Goal: Task Accomplishment & Management: Manage account settings

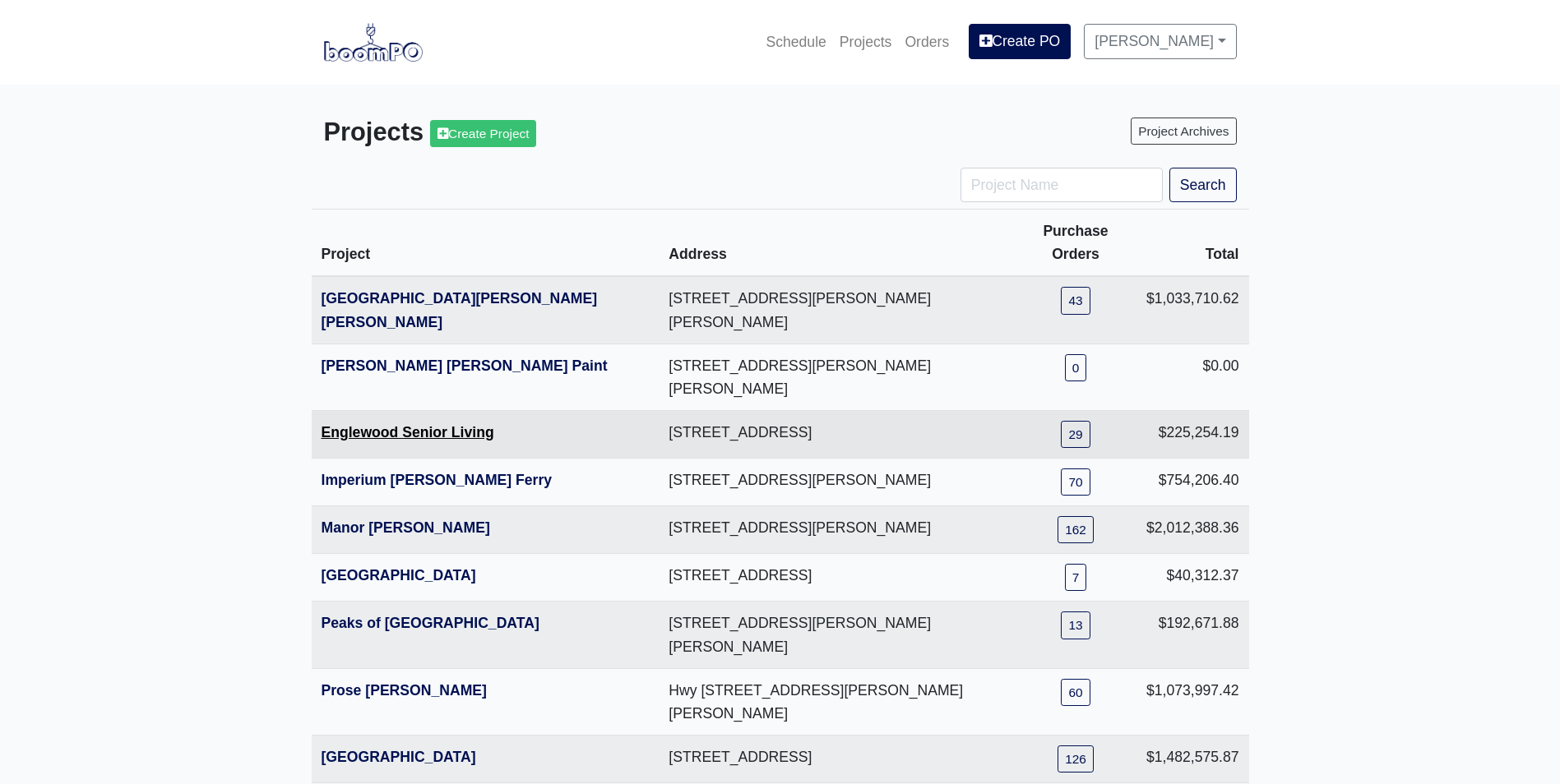
click at [369, 424] on link "Englewood Senior Living" at bounding box center [407, 432] width 172 height 17
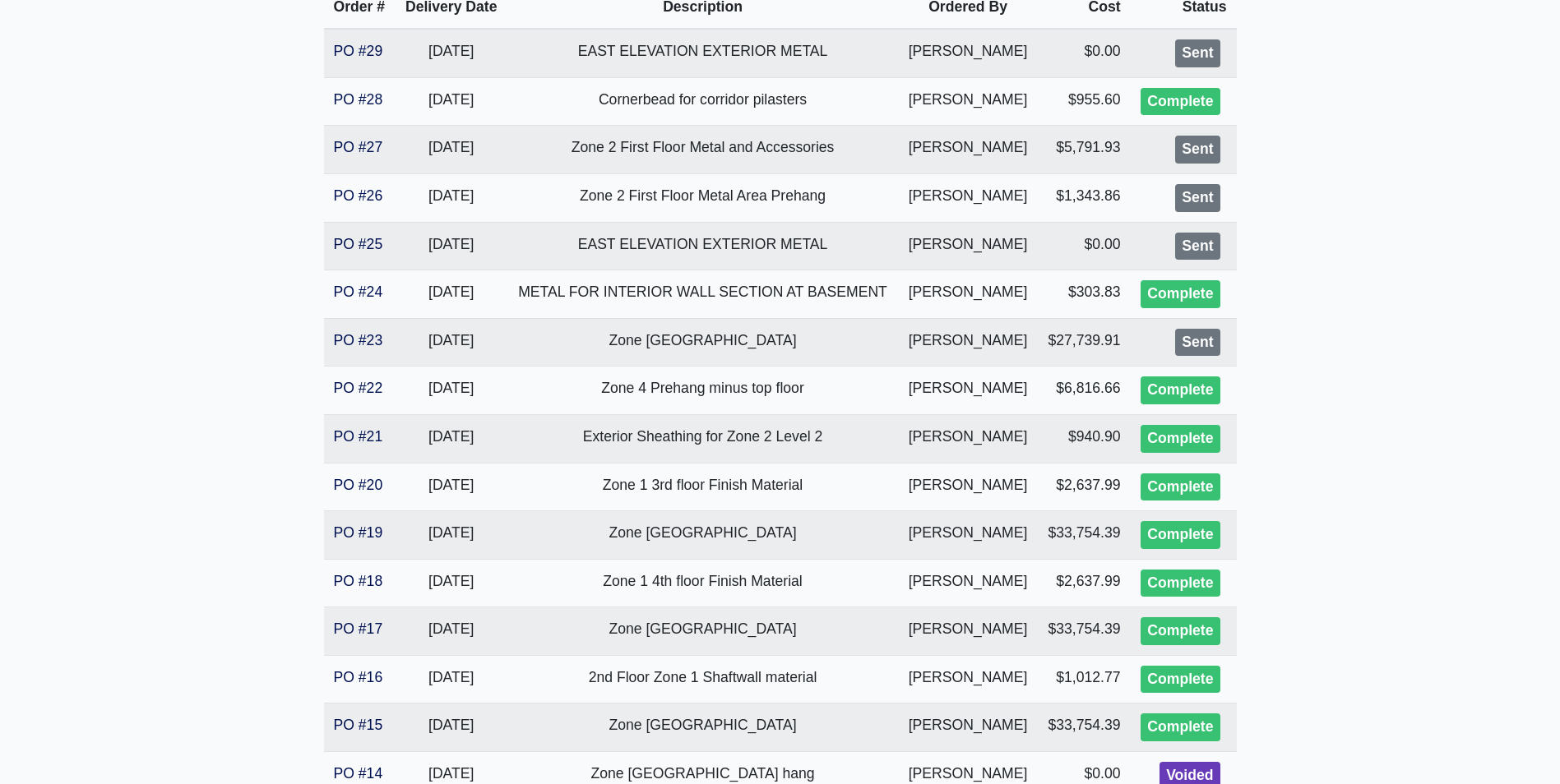
scroll to position [411, 0]
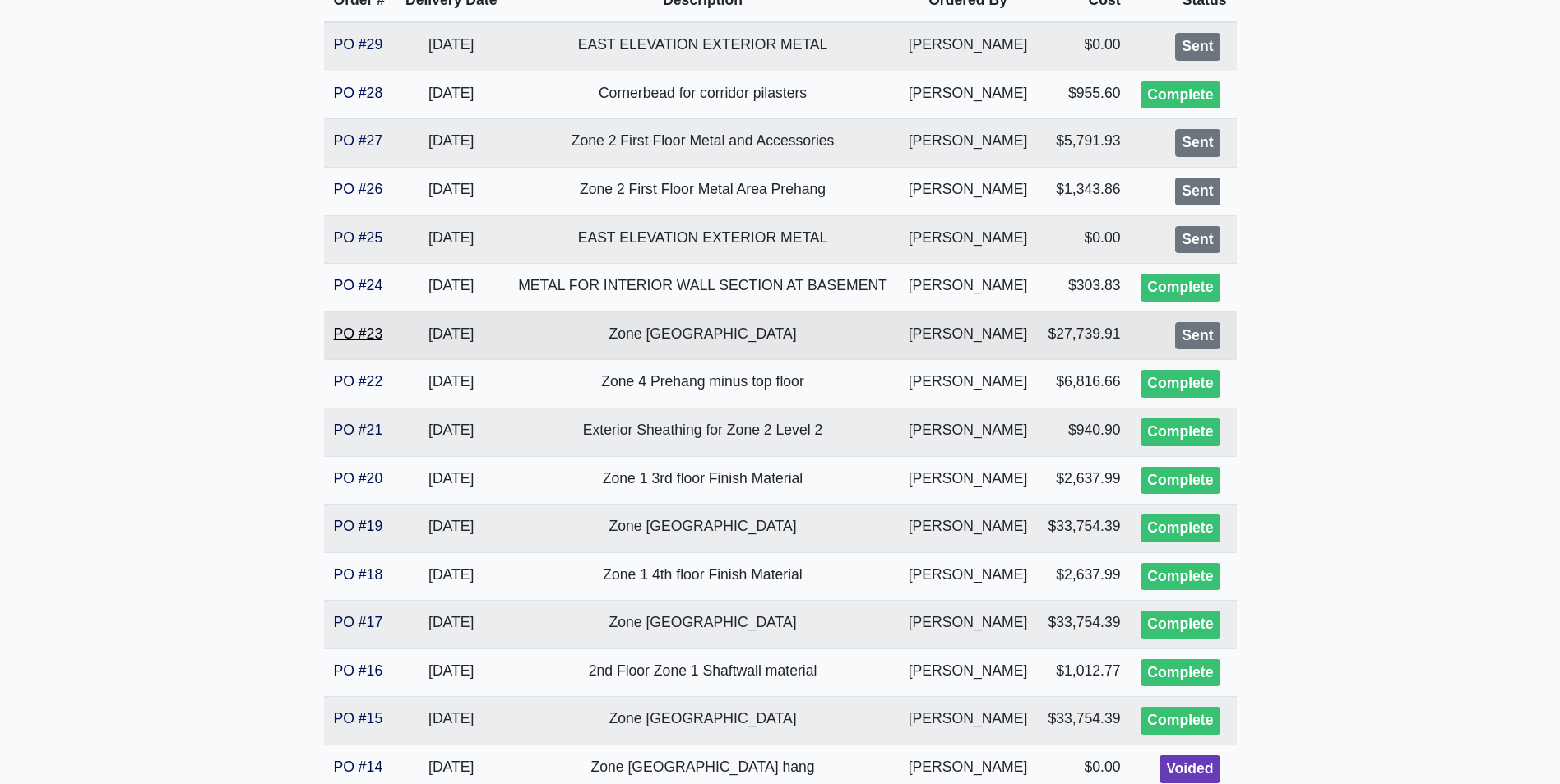
click at [361, 338] on link "PO #23" at bounding box center [358, 333] width 49 height 17
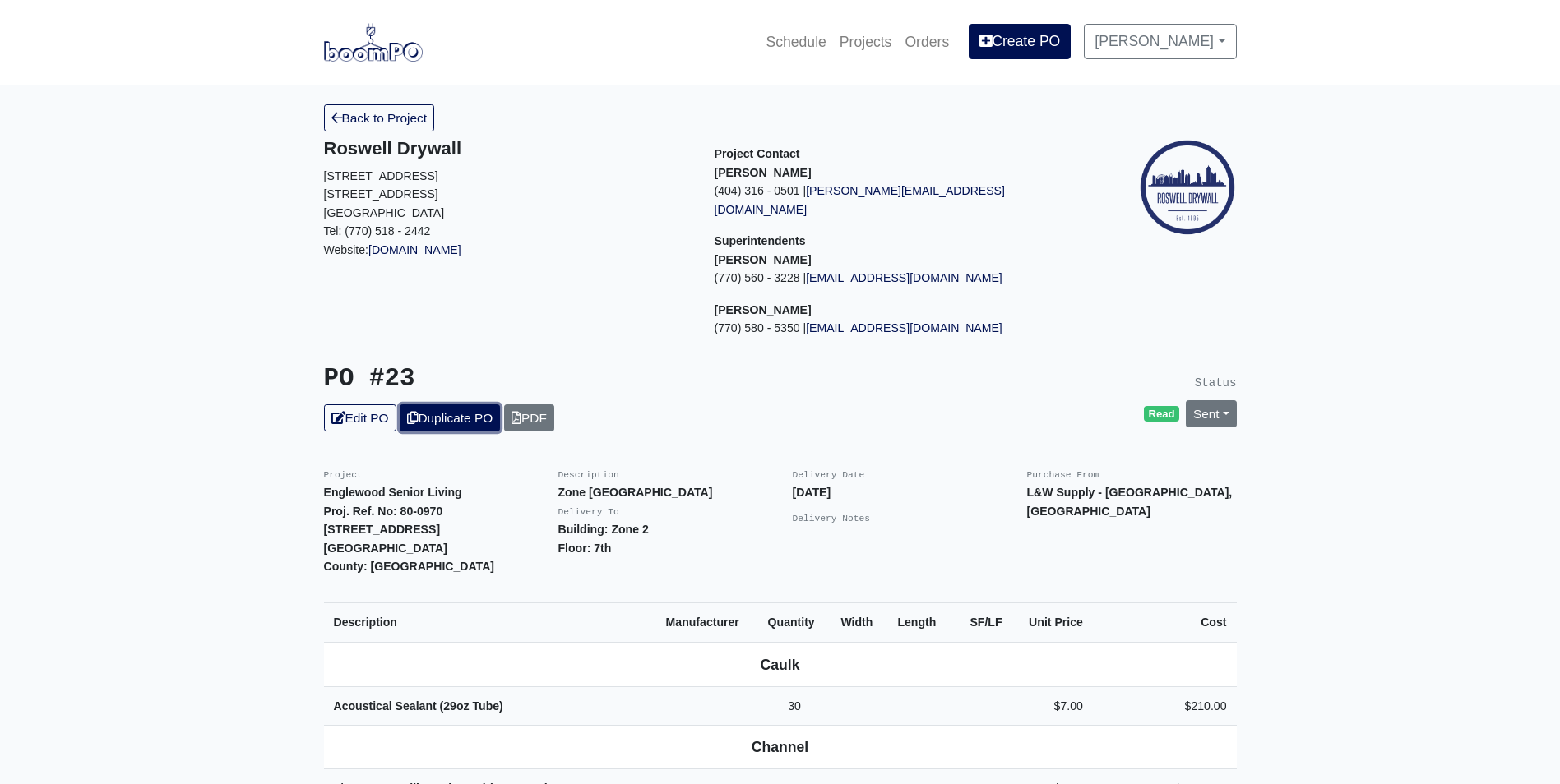
click at [442, 404] on link "Duplicate PO" at bounding box center [449, 417] width 101 height 27
click at [348, 404] on link "Edit PO" at bounding box center [360, 417] width 73 height 27
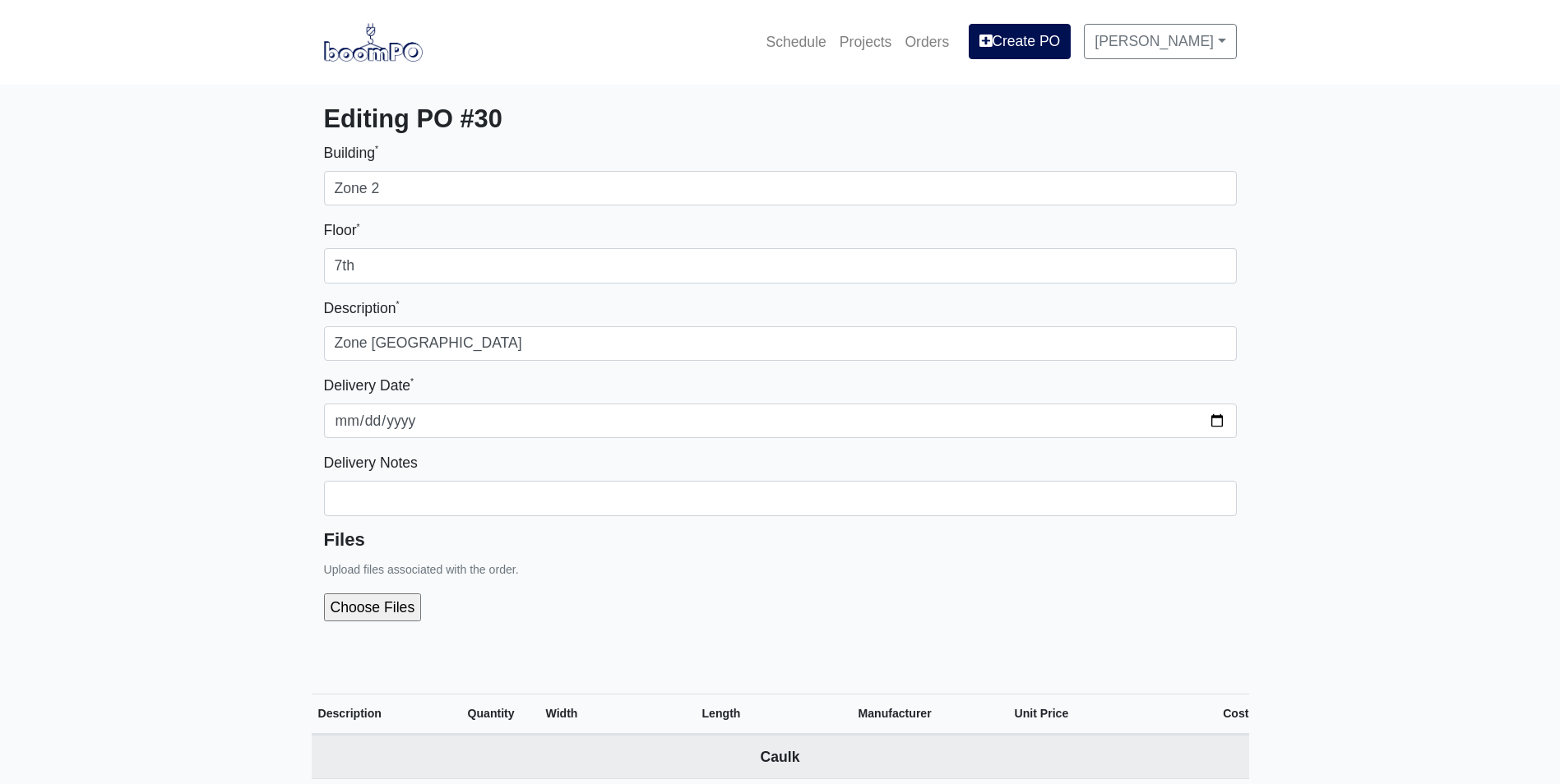
select select
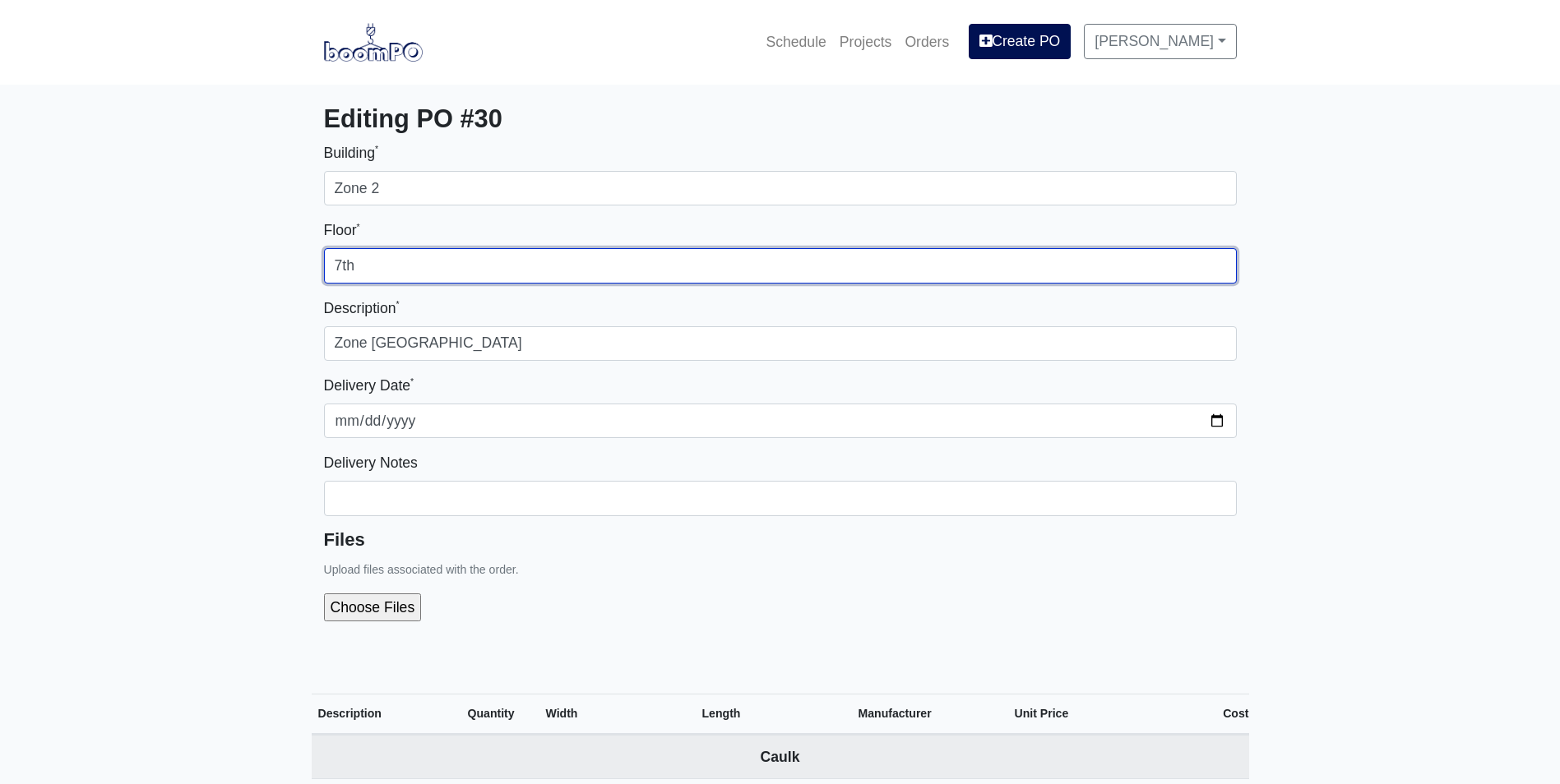
drag, startPoint x: 362, startPoint y: 264, endPoint x: 217, endPoint y: 284, distance: 146.4
type input "6th"
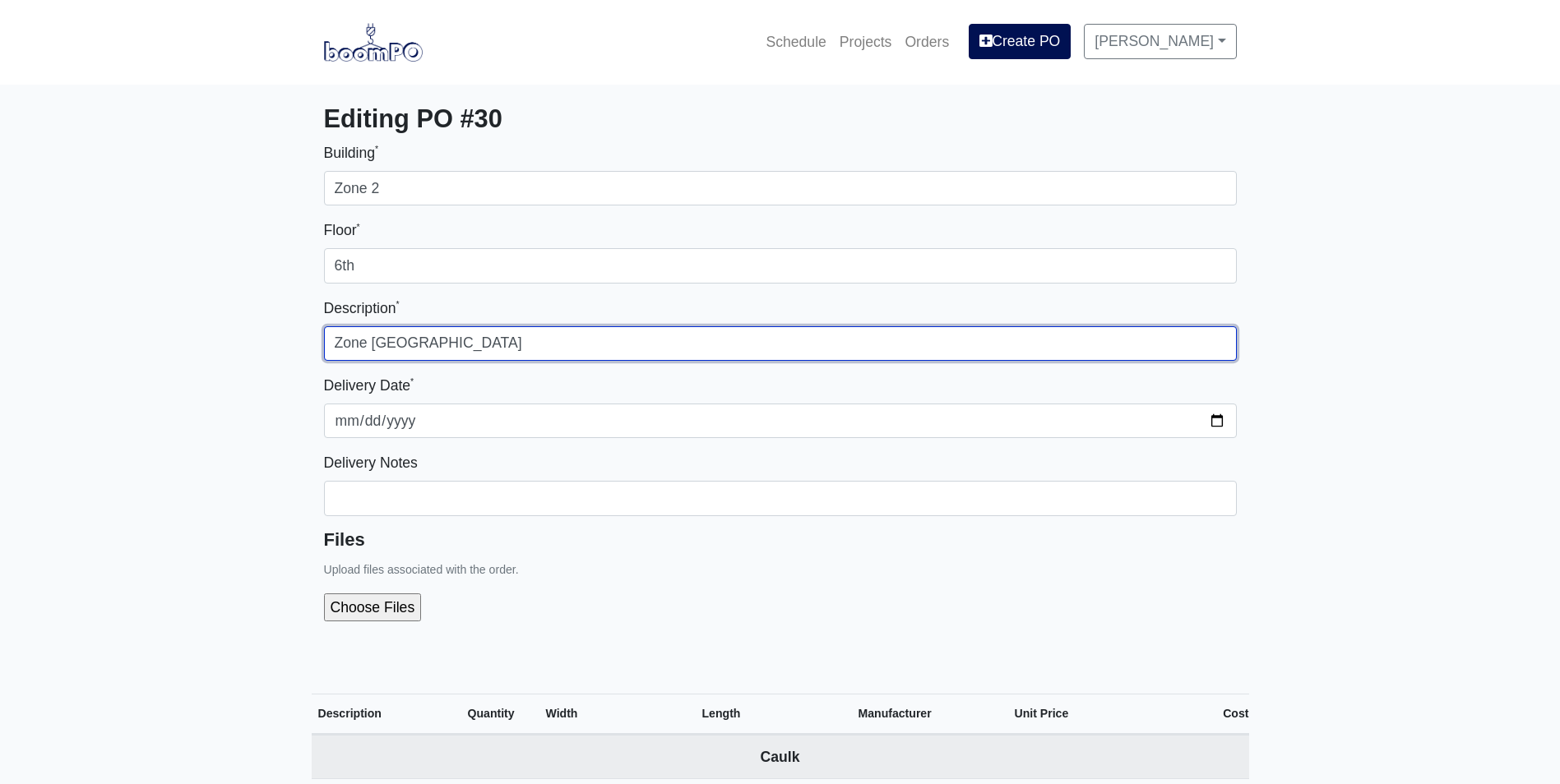
type input "Zone 2 6th Floor Main Hang"
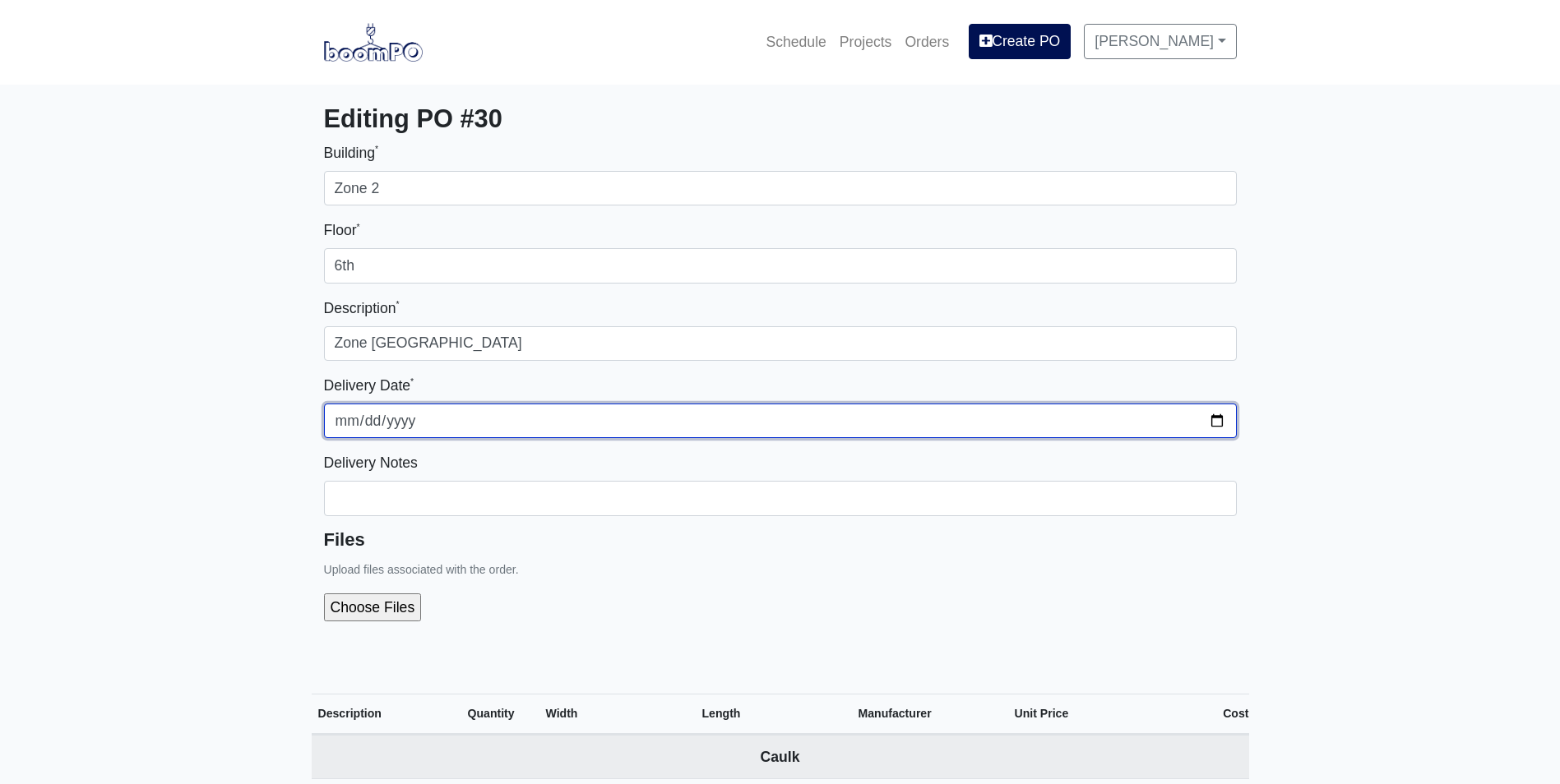
click at [1215, 423] on input "2025-09-10" at bounding box center [780, 420] width 912 height 34
type input "2025-09-22"
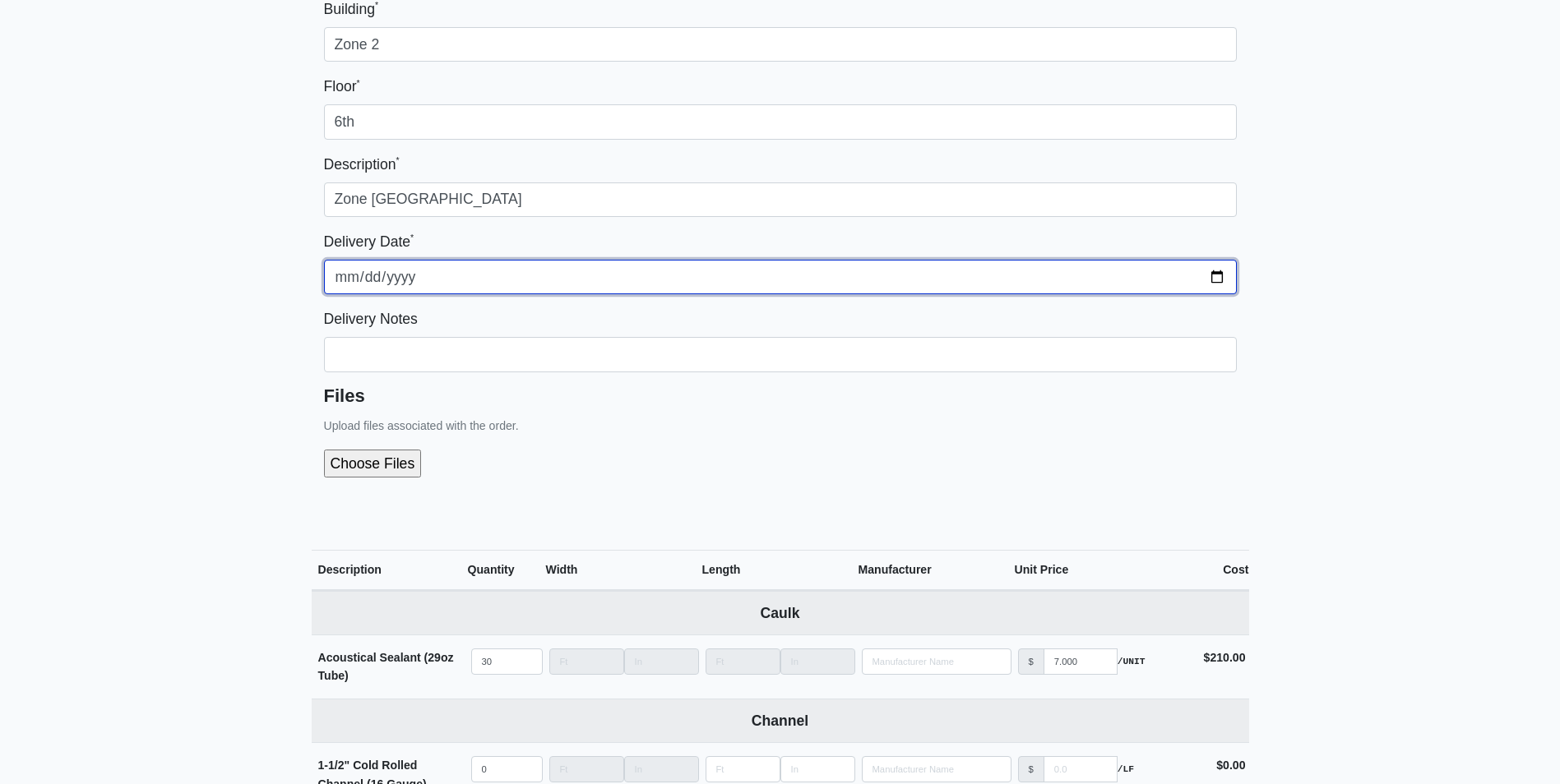
scroll to position [82, 0]
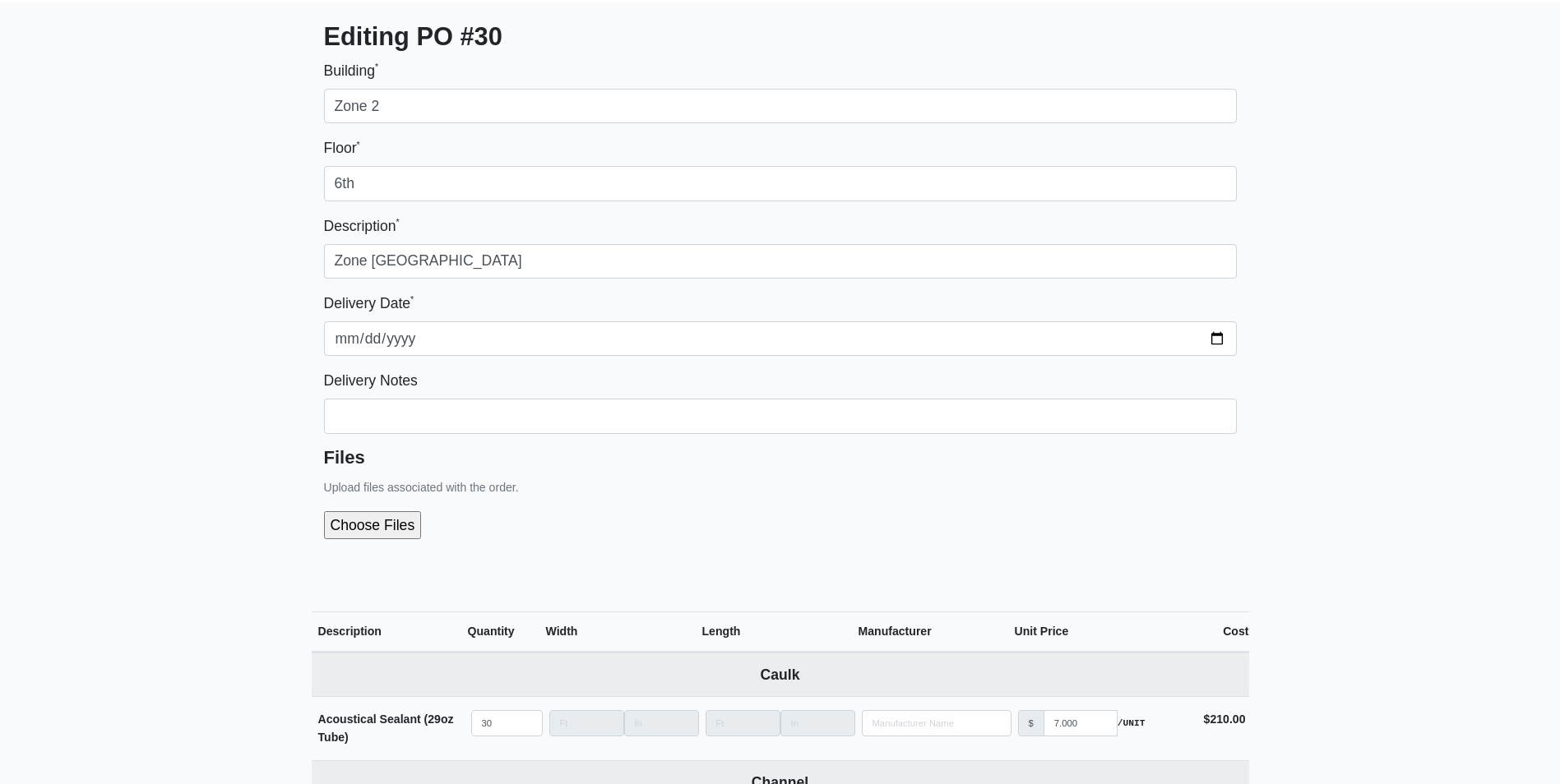
click at [369, 520] on input "file" at bounding box center [460, 525] width 274 height 28
type input "C:\fakepath\Englewood Senior Breakdown Zone 2 Level 6.pdf"
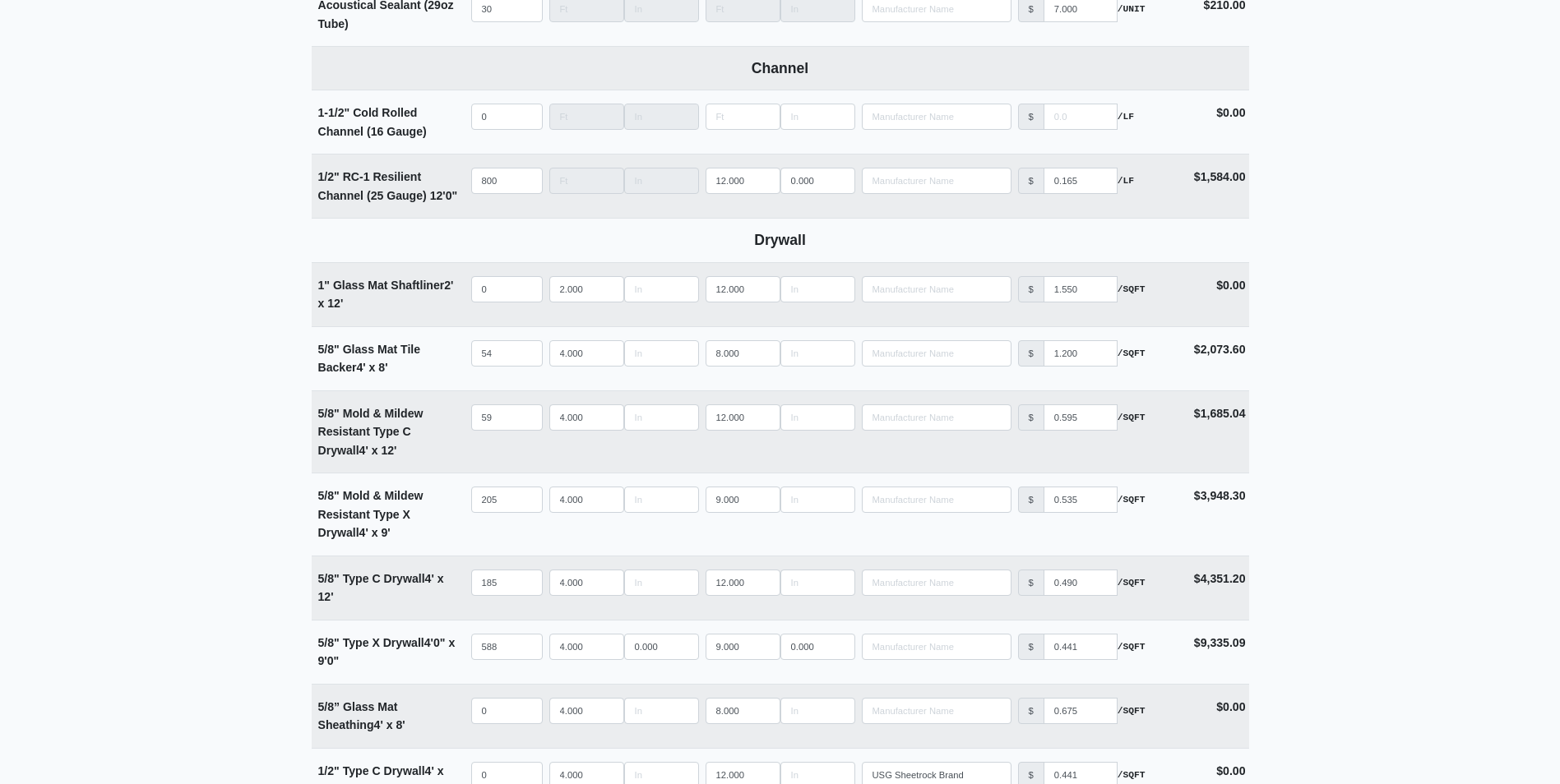
scroll to position [986, 0]
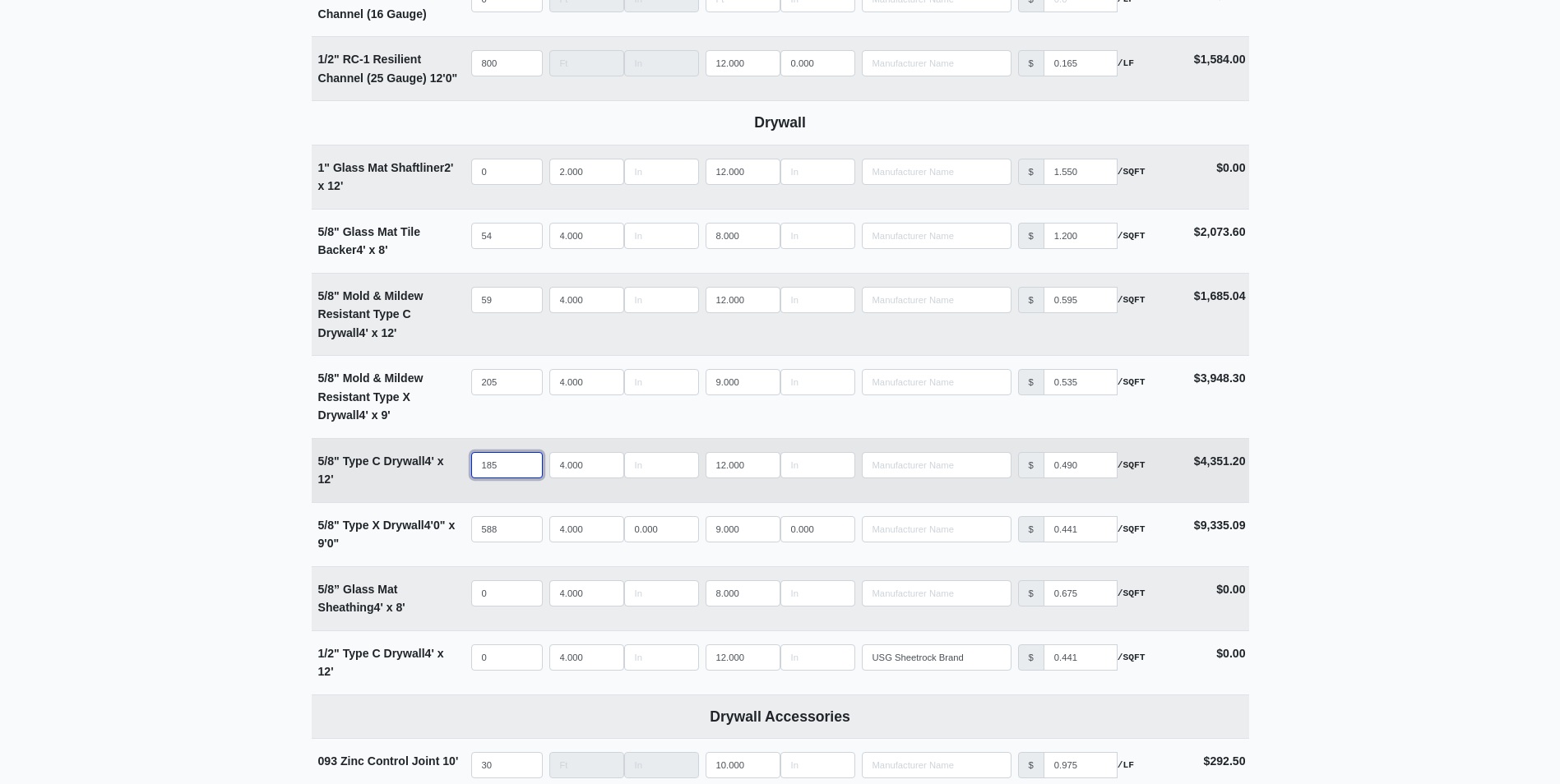
click at [503, 466] on input "185" at bounding box center [507, 466] width 72 height 26
drag, startPoint x: 517, startPoint y: 466, endPoint x: 409, endPoint y: 472, distance: 108.2
click at [409, 472] on tr "5/8" Type C Drywall 4' x 12' Qty 185 Width 4.000 Length 12.000 Manufacturer No …" at bounding box center [780, 470] width 938 height 64
type input "1"
select select
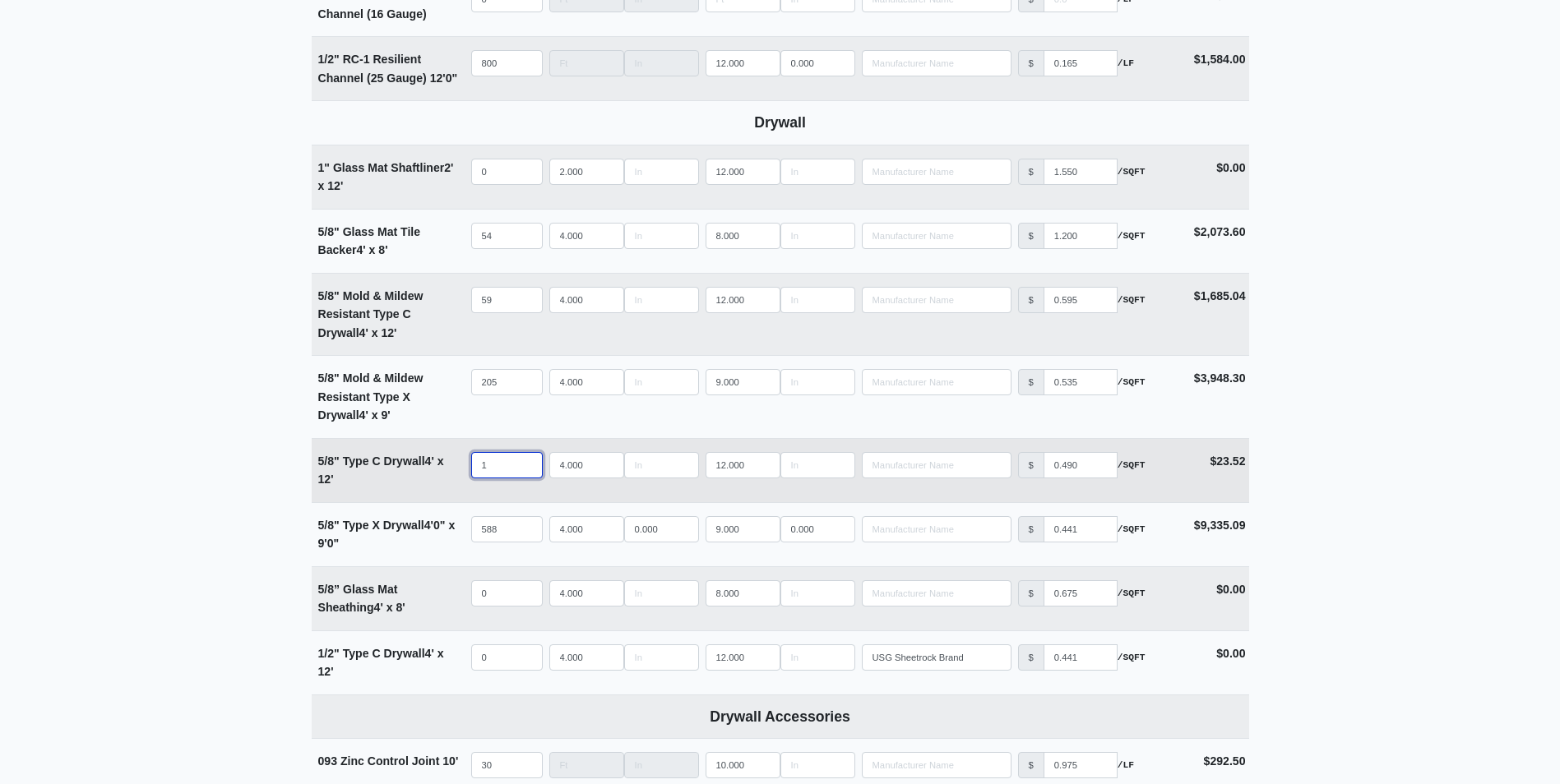
type input "13"
select select
type input "137"
select select
type input "137"
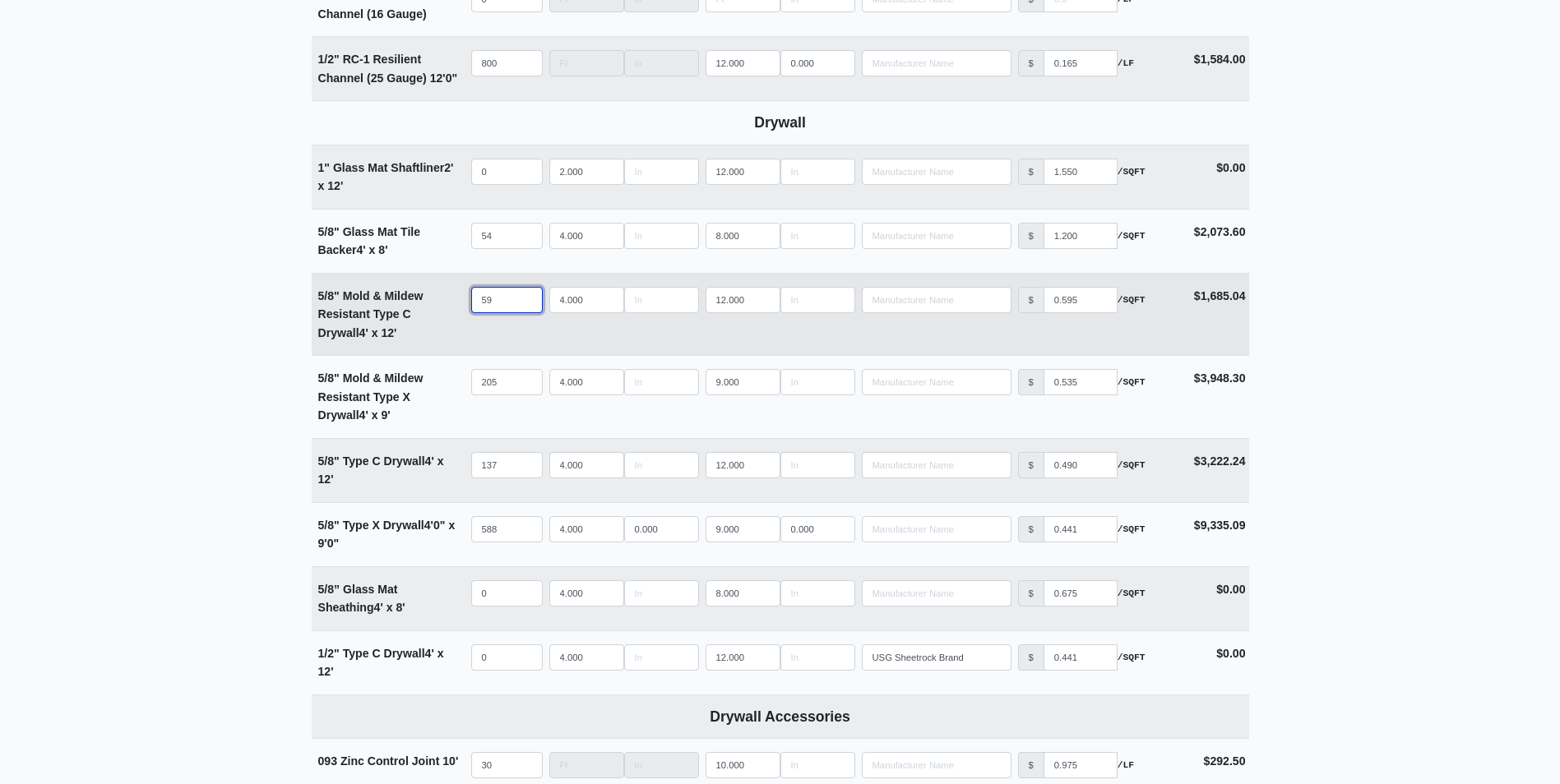
drag, startPoint x: 506, startPoint y: 304, endPoint x: 470, endPoint y: 297, distance: 36.7
click at [471, 298] on input "59" at bounding box center [507, 300] width 72 height 26
type input "5"
select select
type input "52"
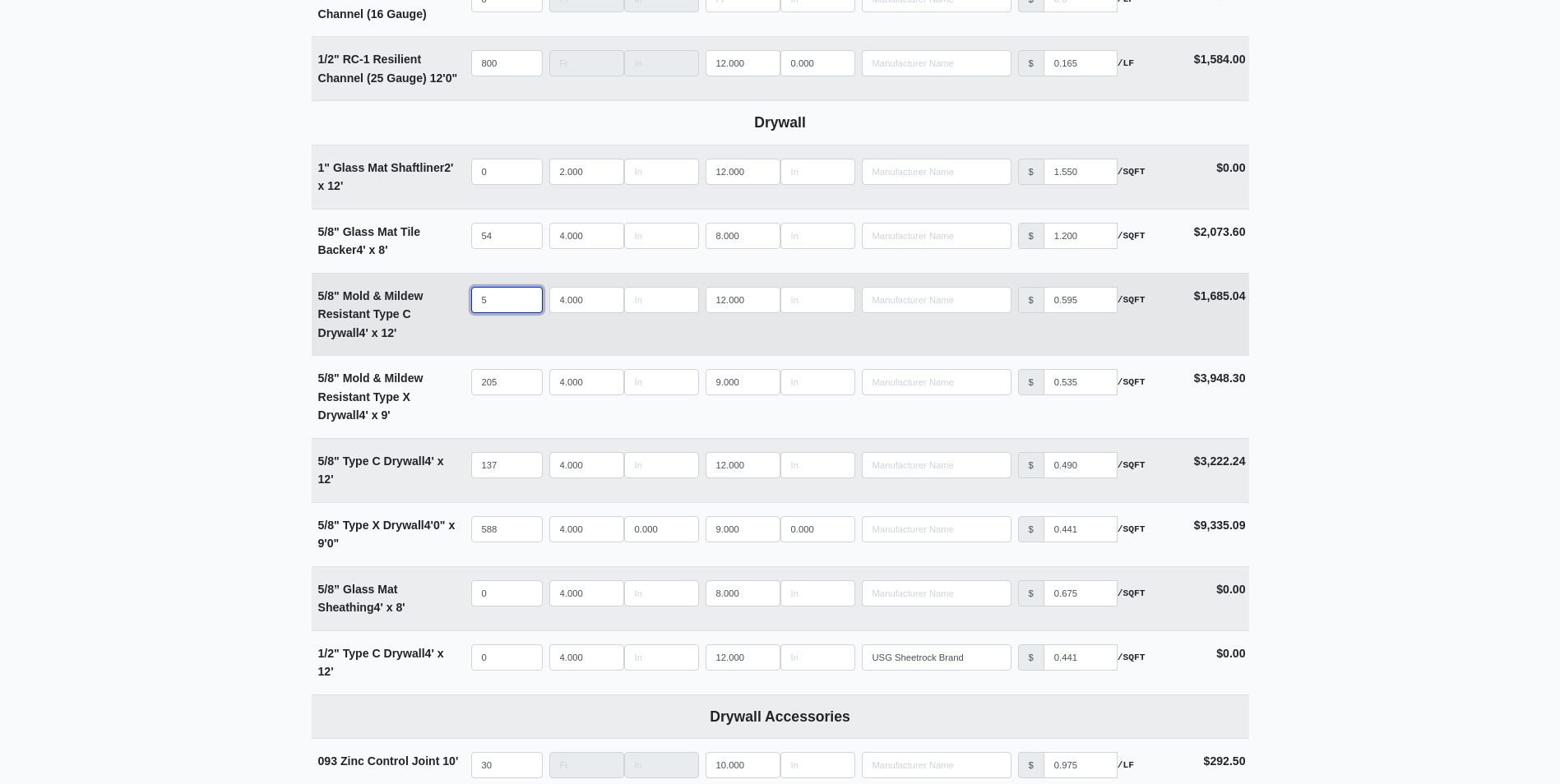
select select
type input "52"
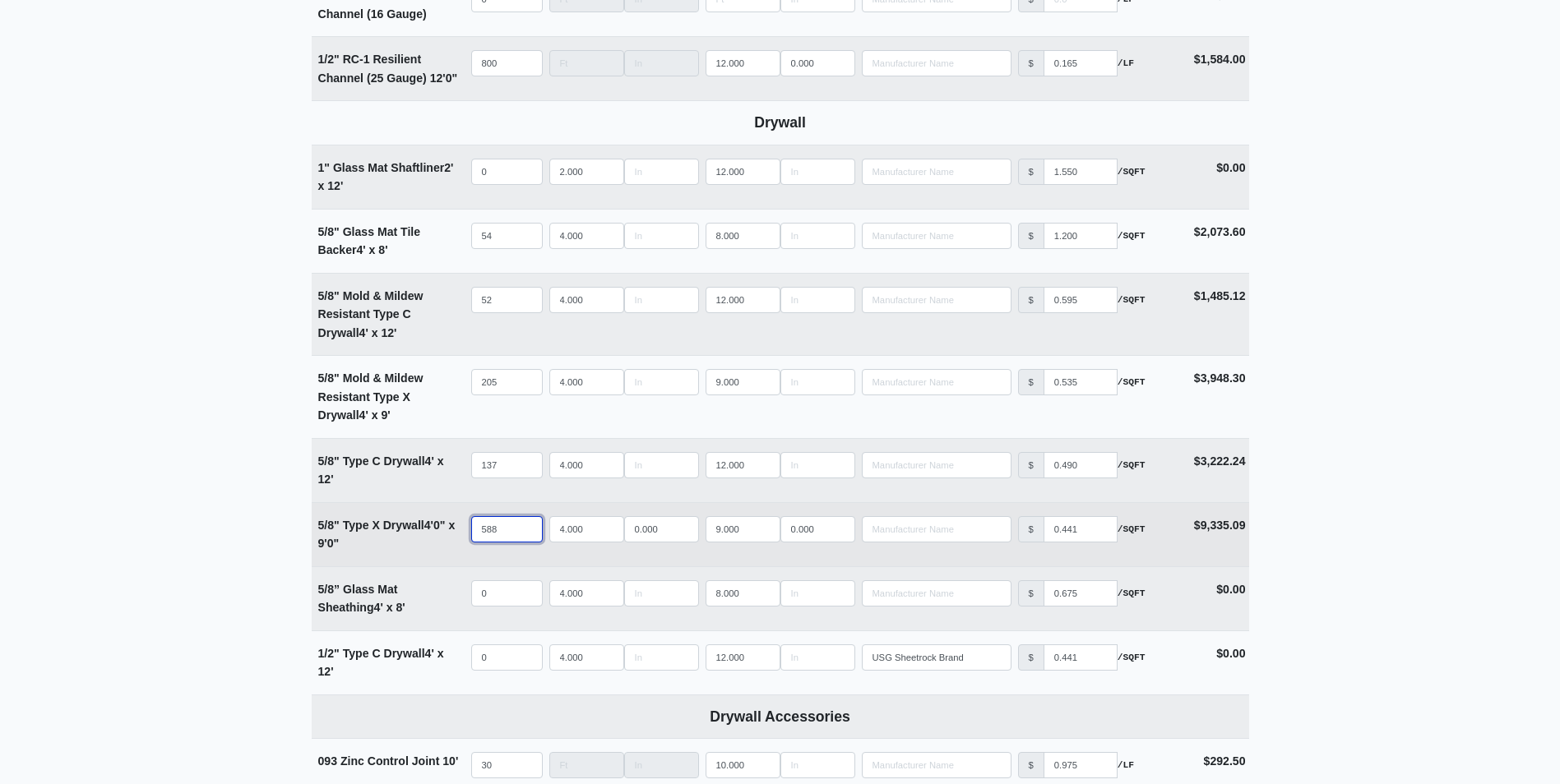
drag, startPoint x: 509, startPoint y: 531, endPoint x: 398, endPoint y: 544, distance: 111.8
click at [398, 544] on tr "5/8" Type X Drywall 4' 0" x 9' 0" Qty 588 Width 4.000 0.000 Length 9.000 0.000 …" at bounding box center [780, 534] width 938 height 64
type input "5"
select select
type input "56"
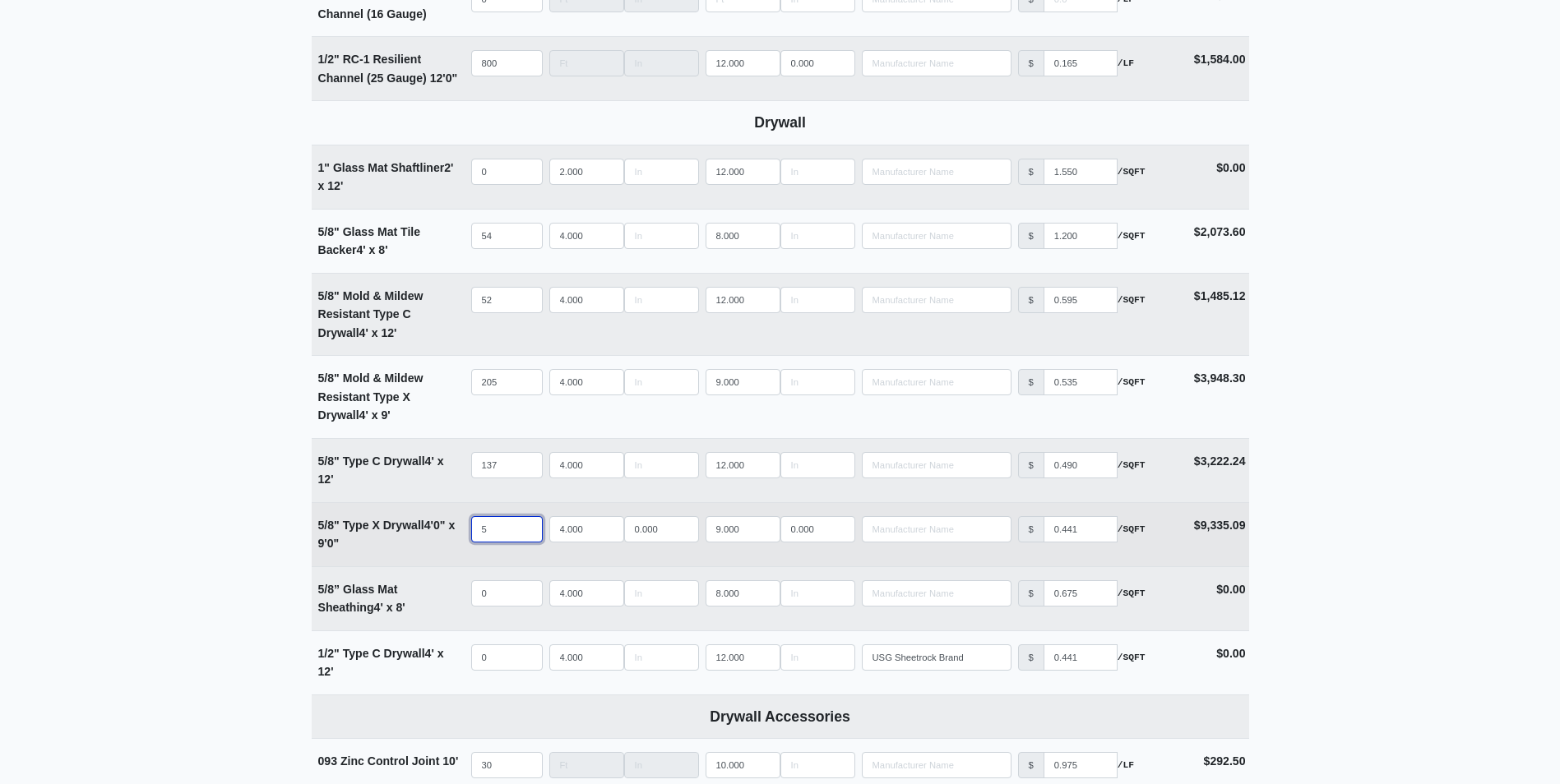
select select
type input "566"
select select
type input "566"
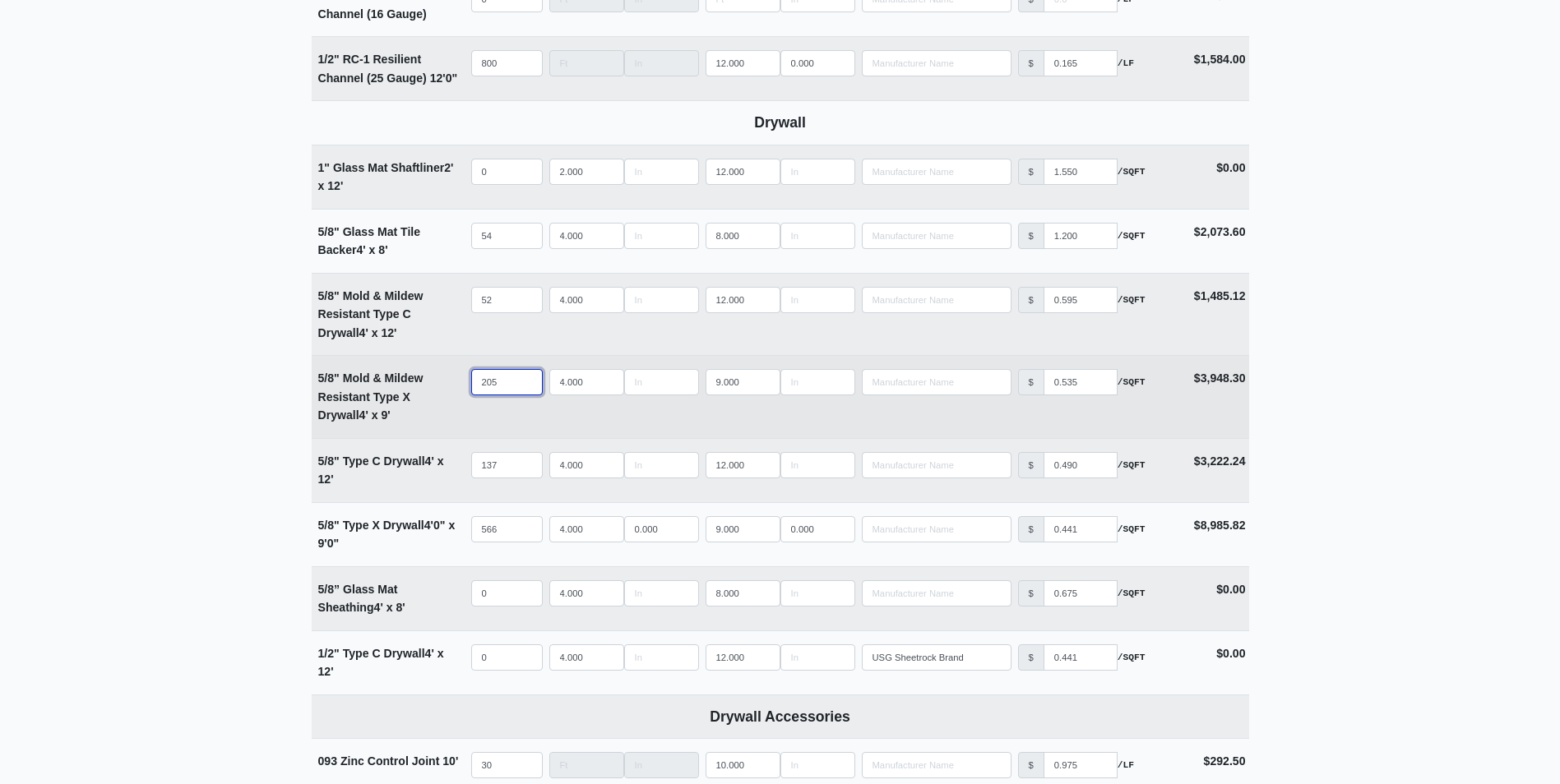
type input "204"
select select
type input "203"
select select
type input "202"
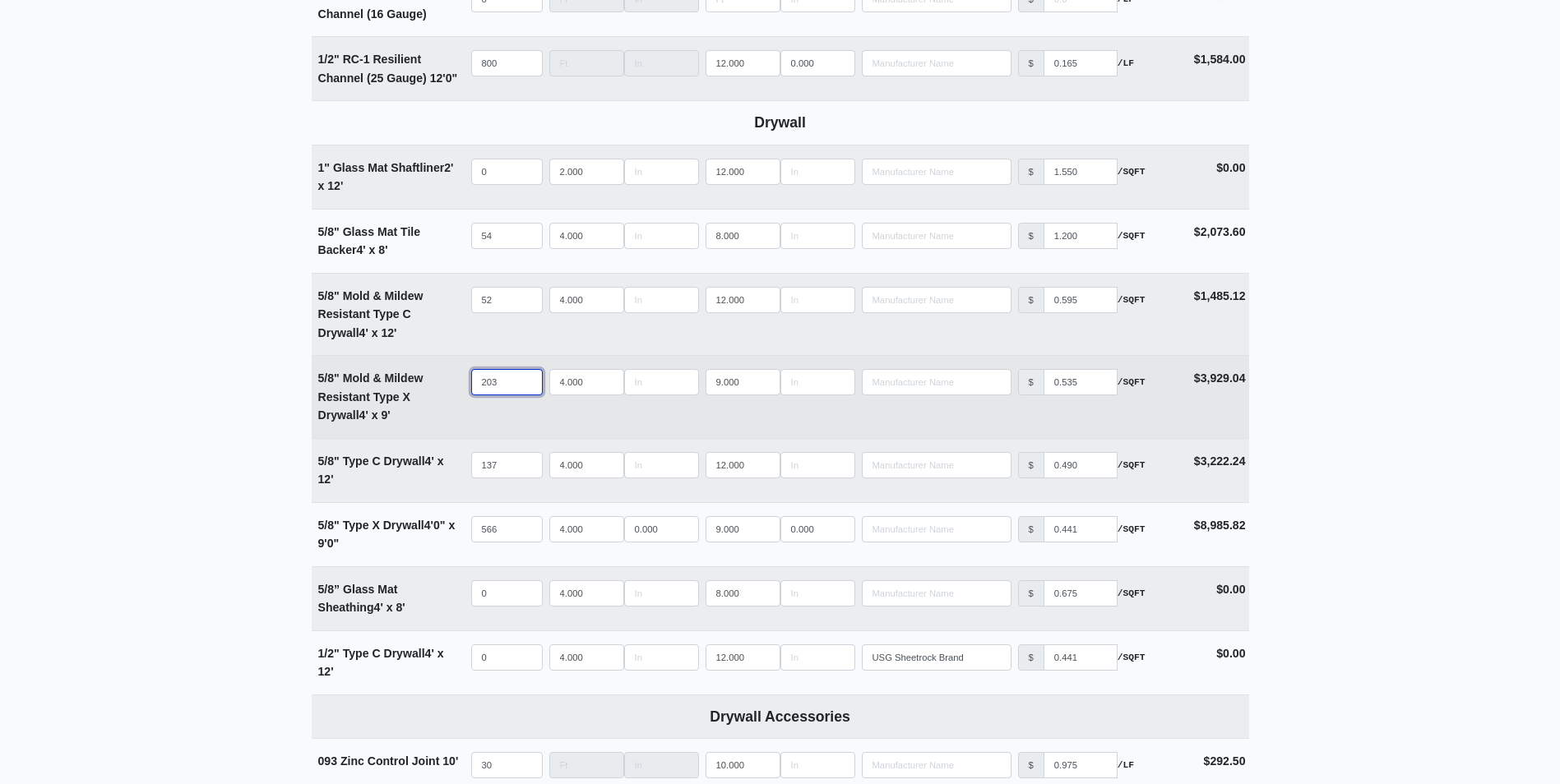
select select
type input "201"
select select
click at [527, 388] on input "201" at bounding box center [507, 382] width 72 height 26
type input "200"
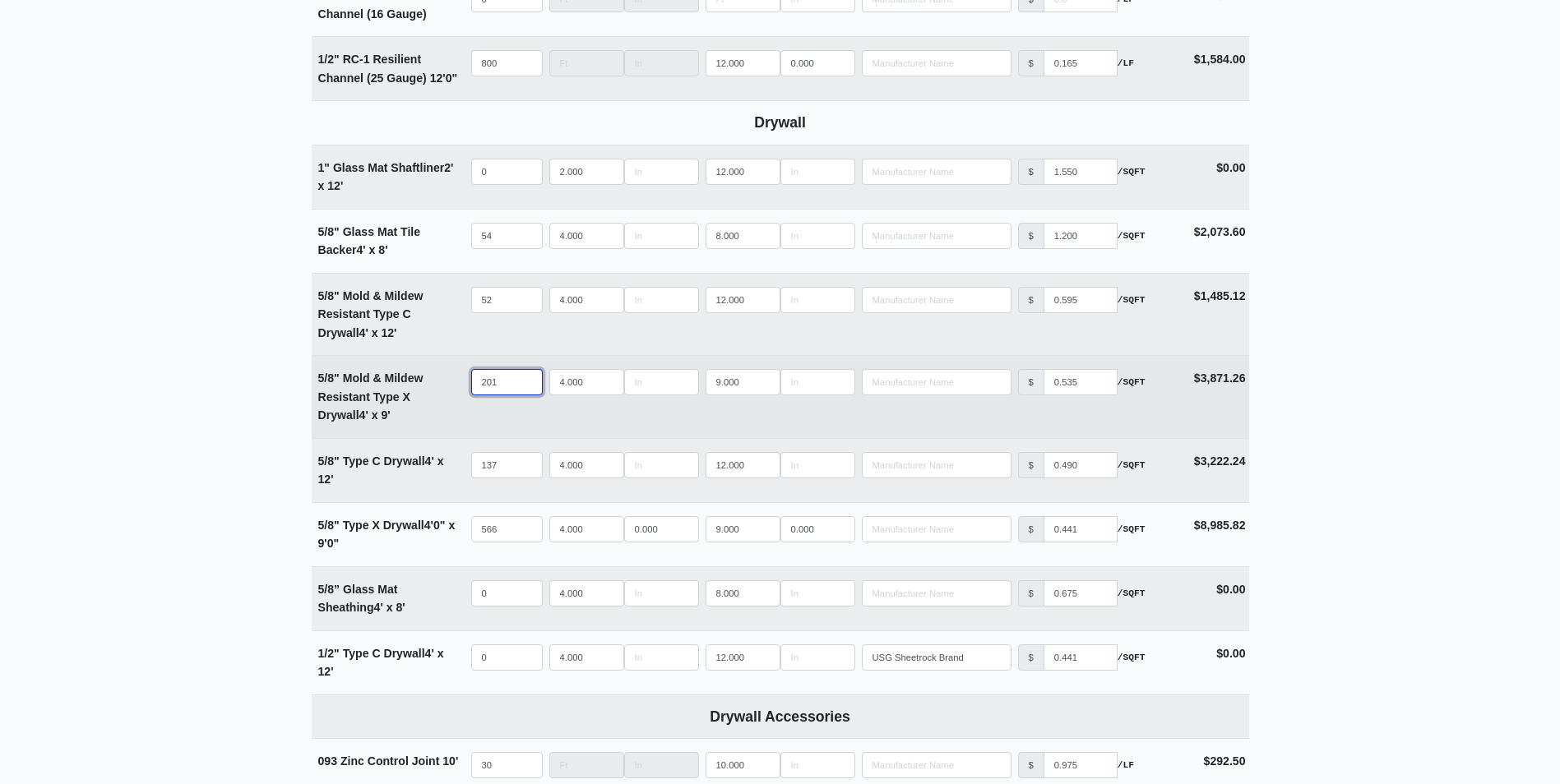
select select
click at [527, 388] on input "200" at bounding box center [507, 382] width 72 height 26
type input "199"
select select
click at [527, 388] on input "199" at bounding box center [507, 382] width 72 height 26
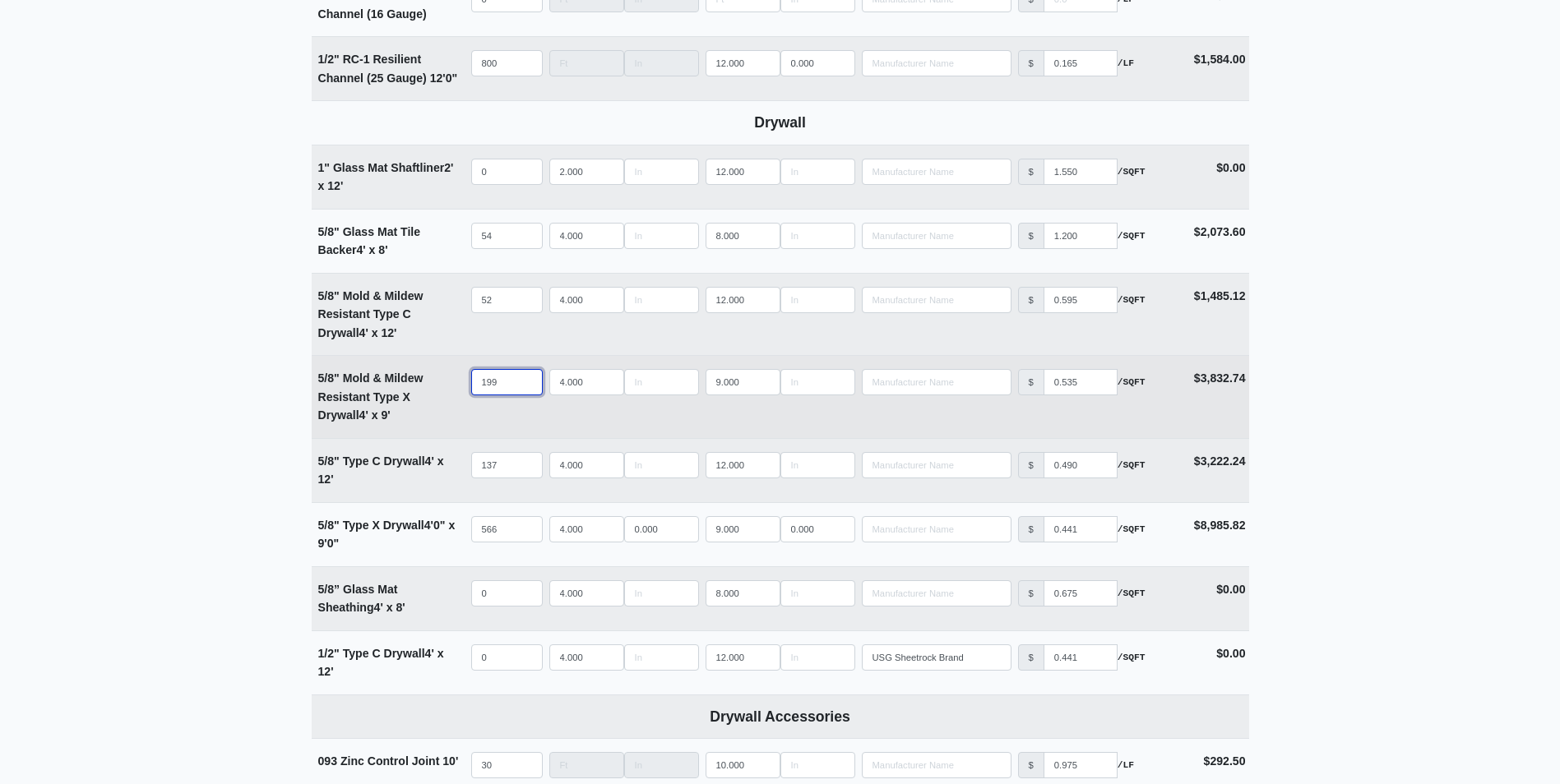
type input "198"
select select
click at [527, 388] on input "198" at bounding box center [507, 382] width 72 height 26
type input "197"
select select
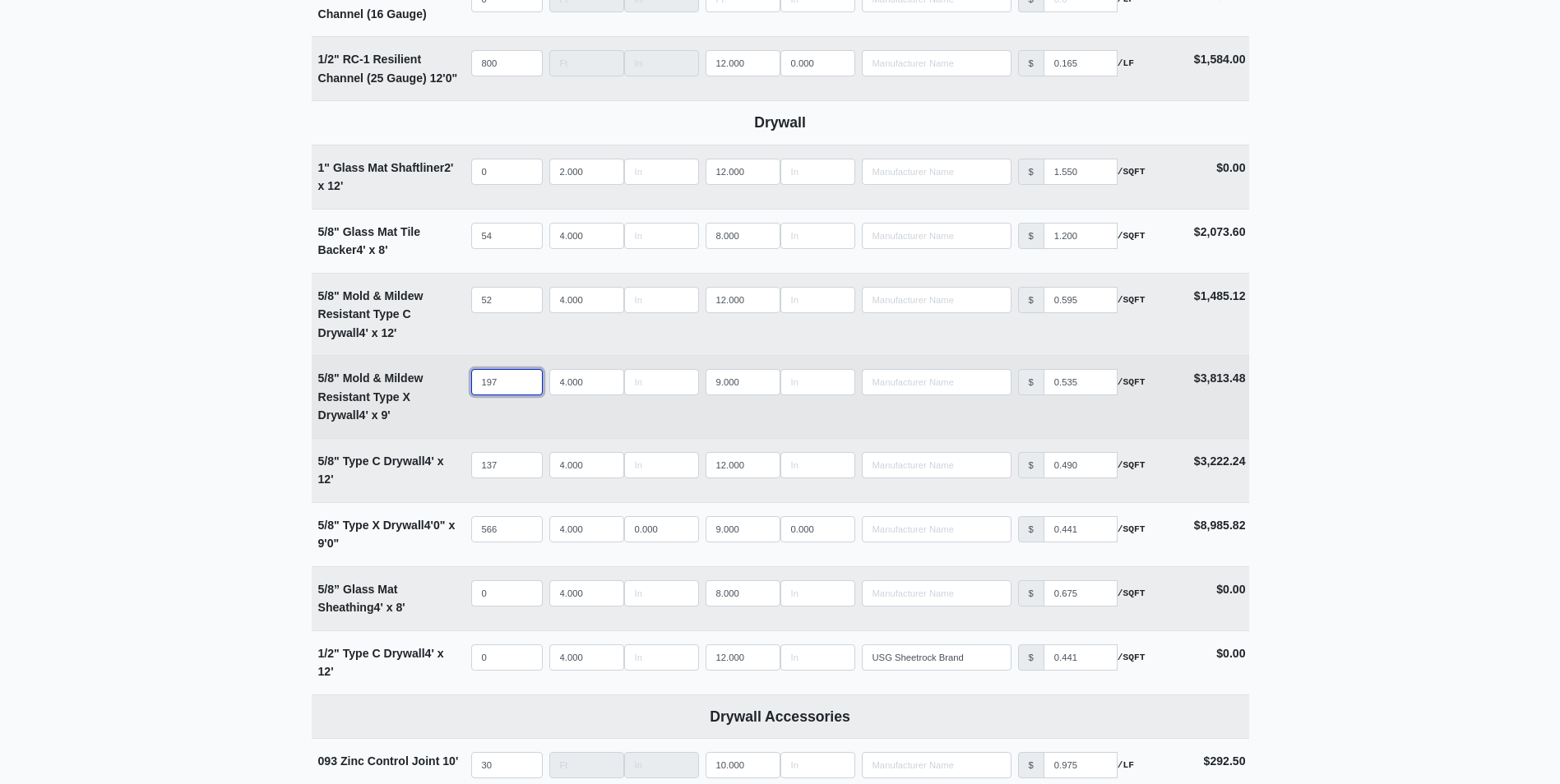
click at [527, 388] on input "197" at bounding box center [507, 382] width 72 height 26
type input "196"
select select
click at [527, 388] on input "196" at bounding box center [507, 382] width 72 height 26
type input "195"
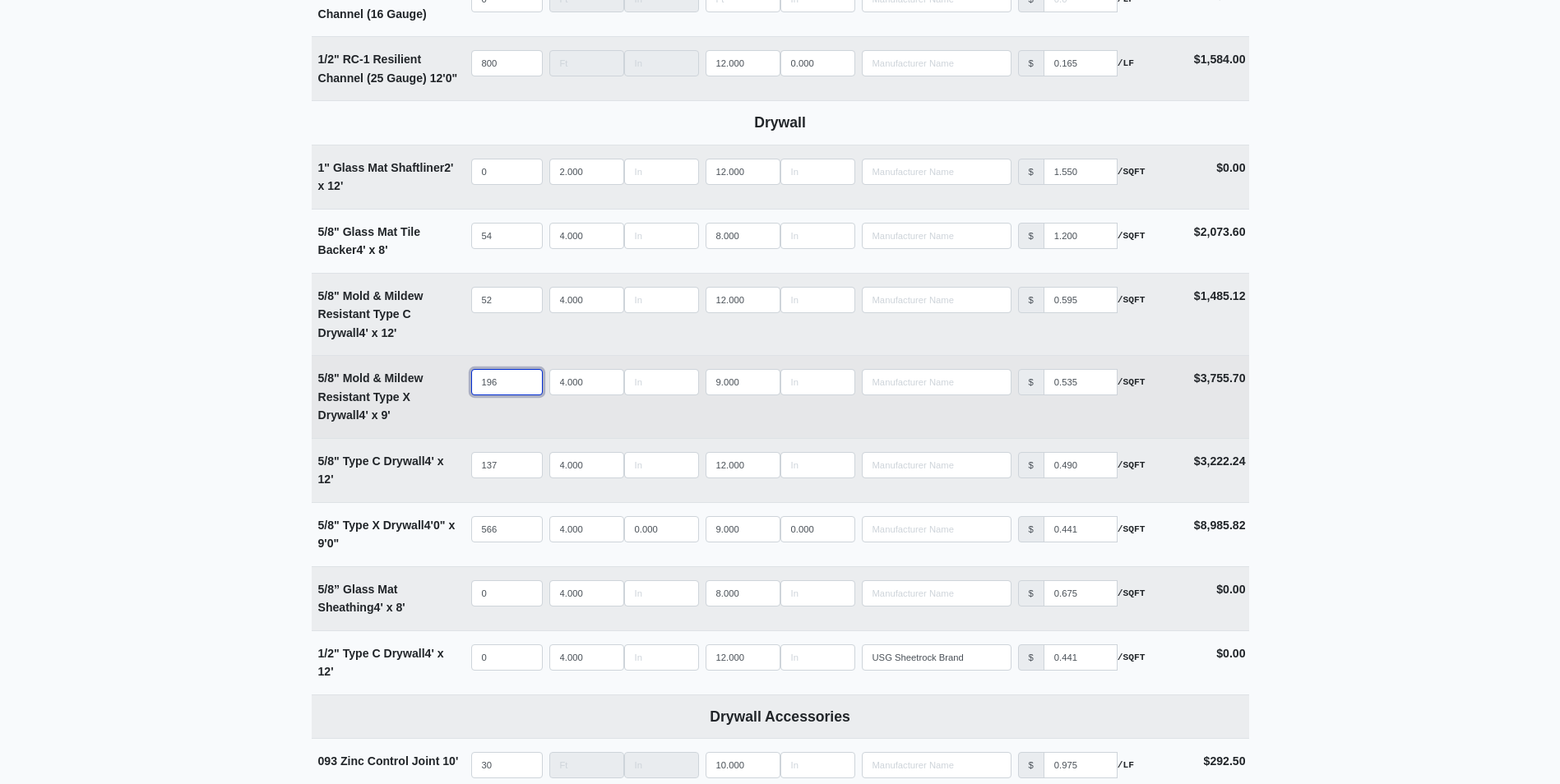
select select
click at [527, 388] on input "195" at bounding box center [507, 382] width 72 height 26
type input "194"
select select
click at [527, 388] on input "194" at bounding box center [507, 382] width 72 height 26
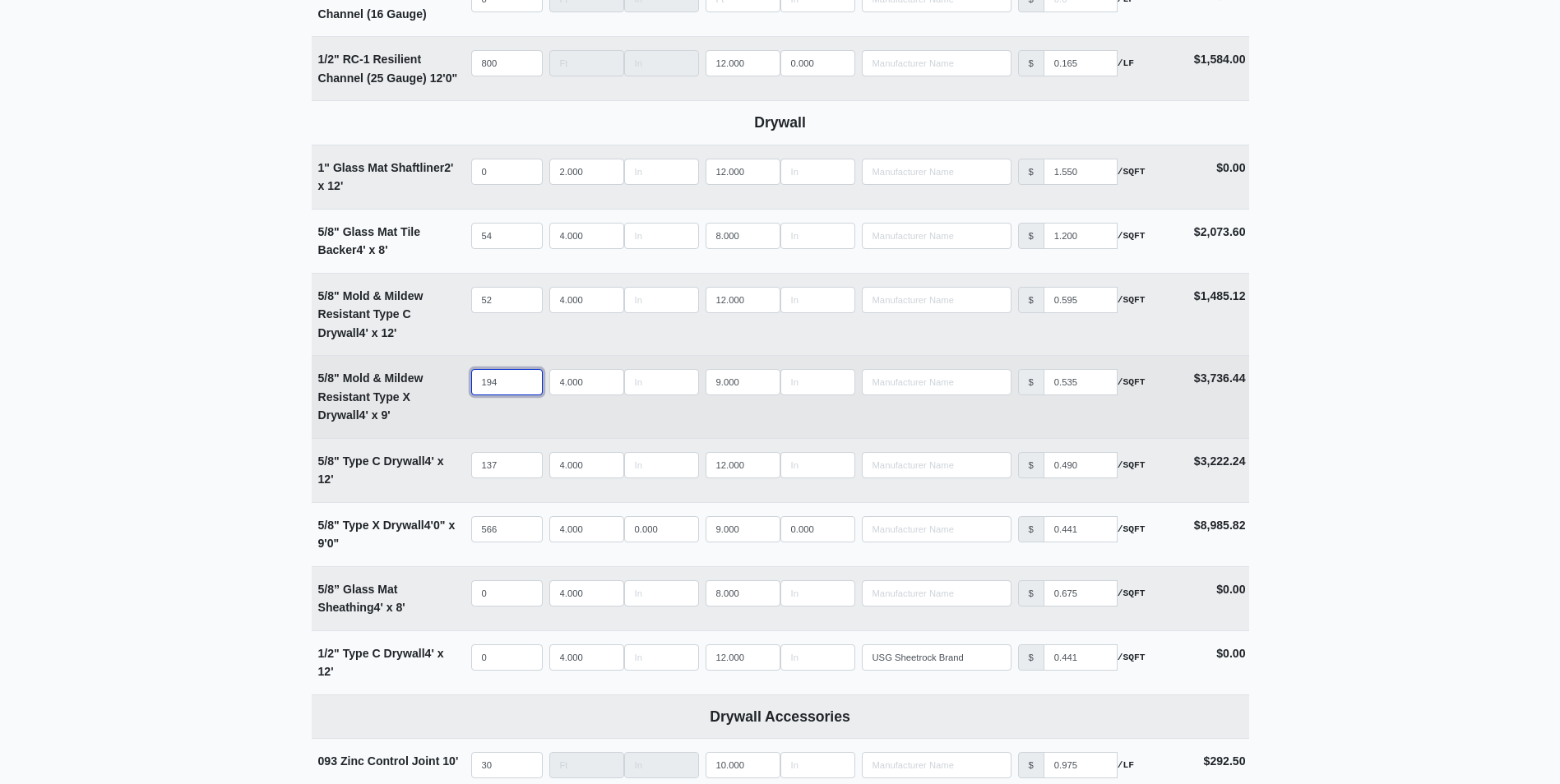
type input "193"
select select
click at [527, 388] on input "193" at bounding box center [507, 382] width 72 height 26
type input "192"
select select
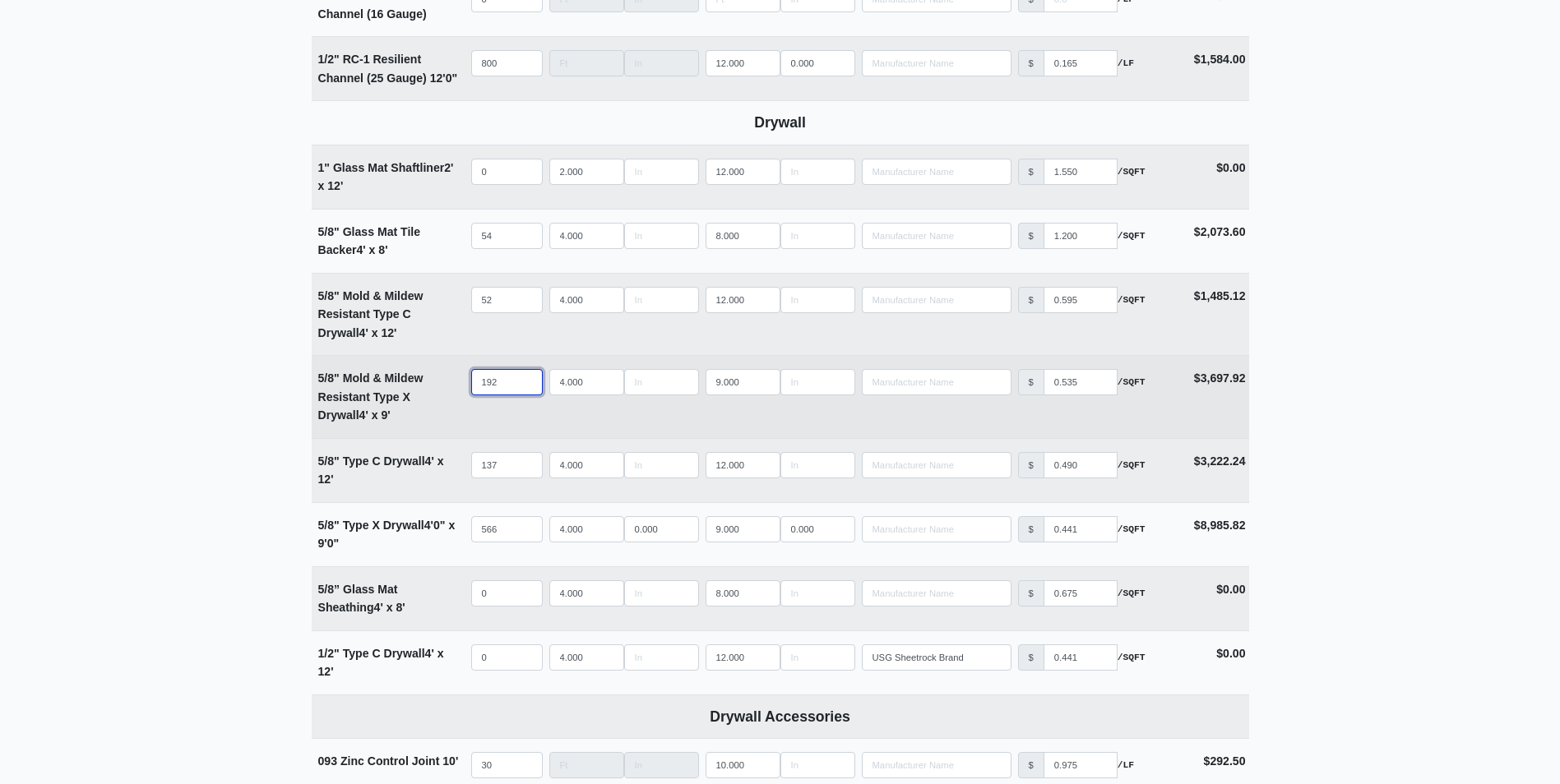
type input "192"
click at [527, 388] on input "192" at bounding box center [507, 382] width 72 height 26
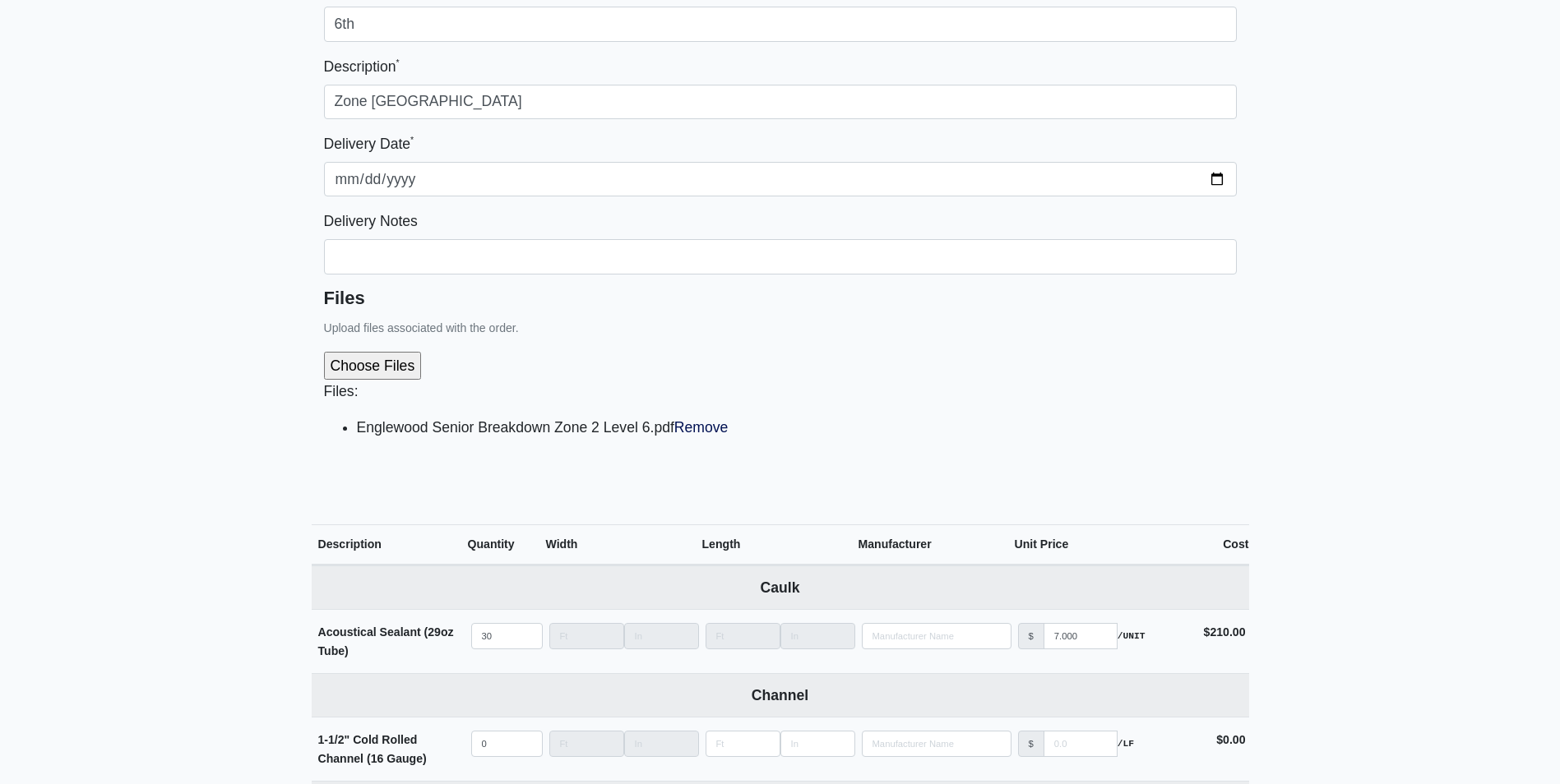
scroll to position [164, 0]
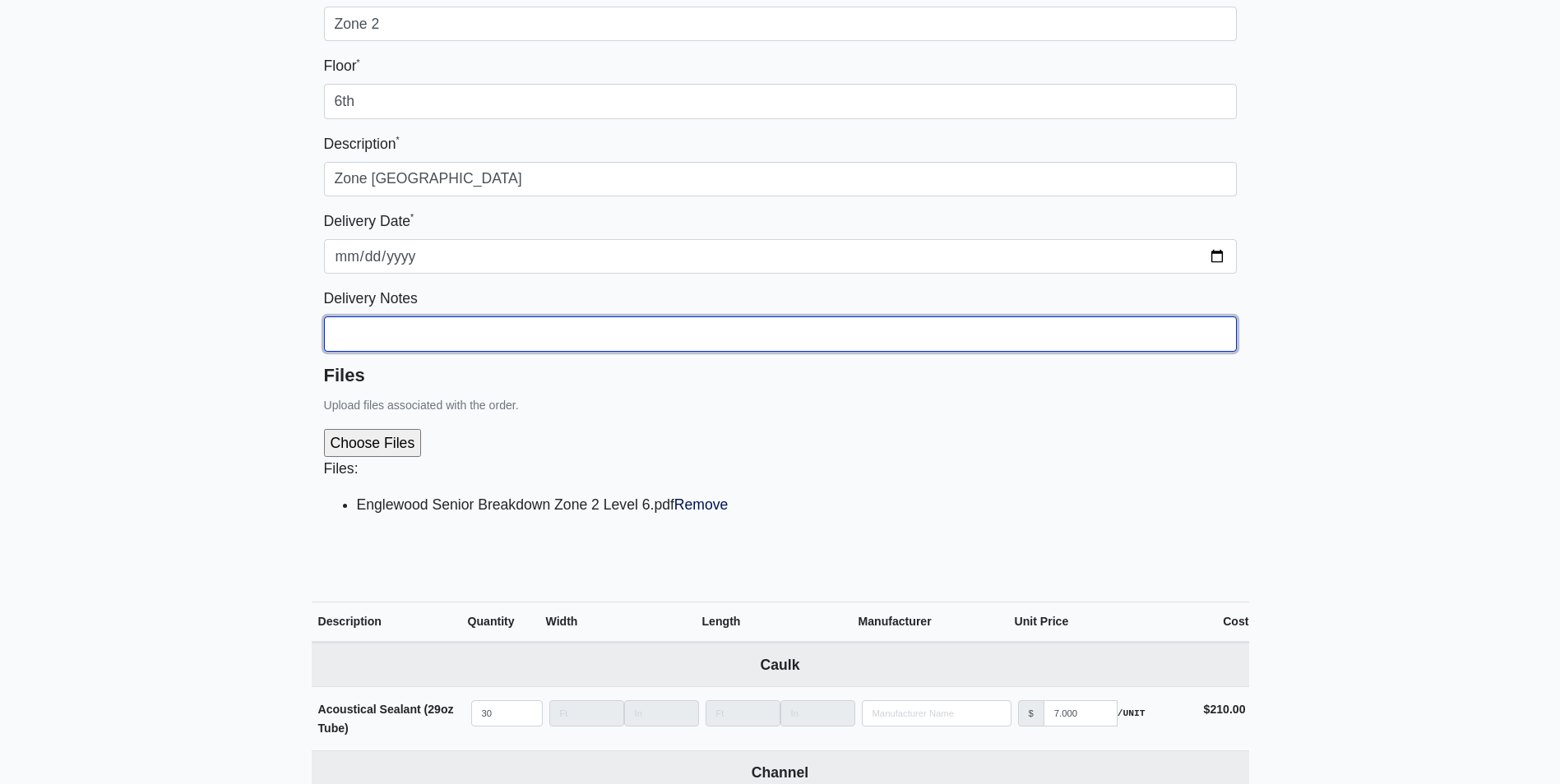
click at [341, 326] on input "Building *" at bounding box center [780, 333] width 912 height 34
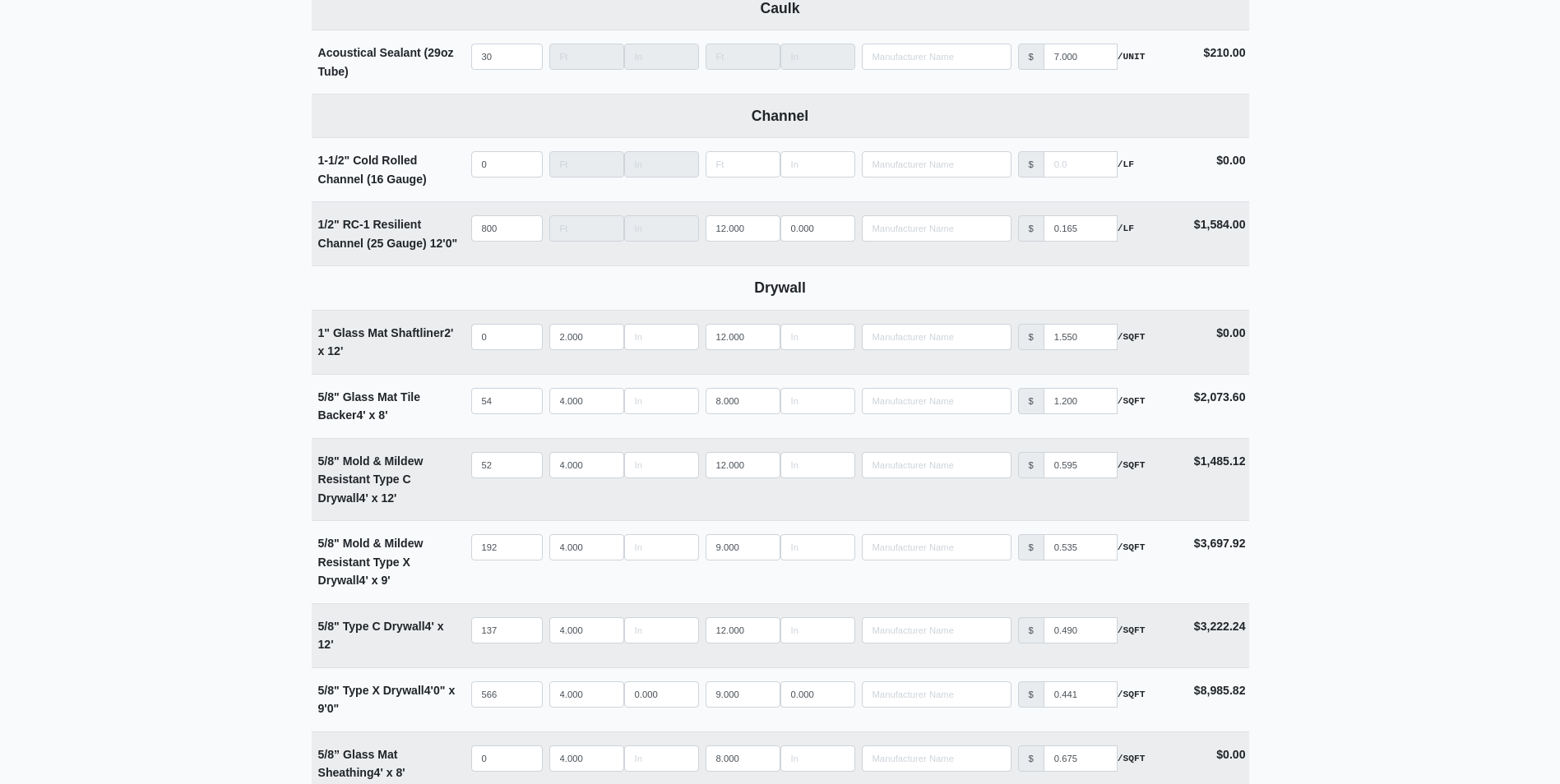
scroll to position [822, 0]
type input "We already have some board on floor (48pcs 12'C, 7 pieces MMRC, 22 pieces 9' X,…"
